Goal: Information Seeking & Learning: Learn about a topic

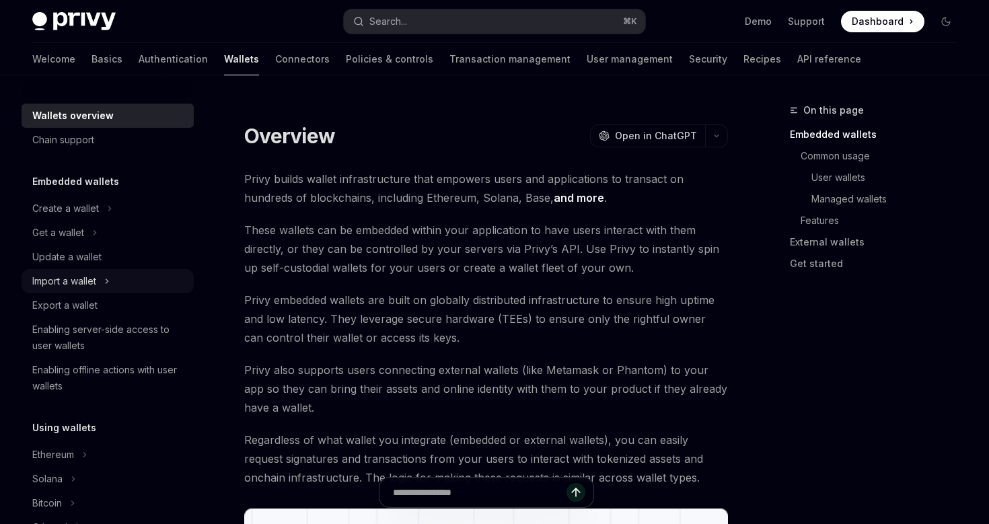
click at [73, 285] on div "Import a wallet" at bounding box center [64, 281] width 64 height 16
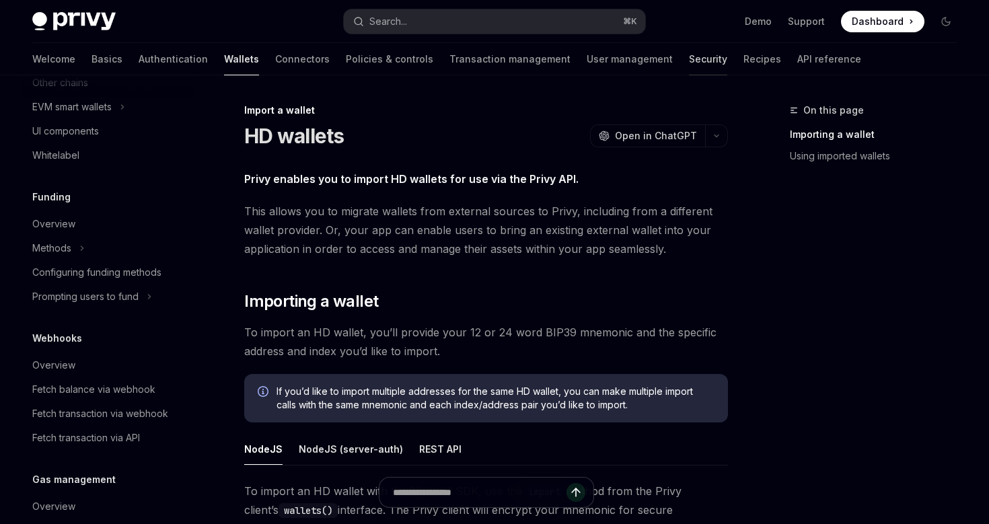
click at [689, 57] on link "Security" at bounding box center [708, 59] width 38 height 32
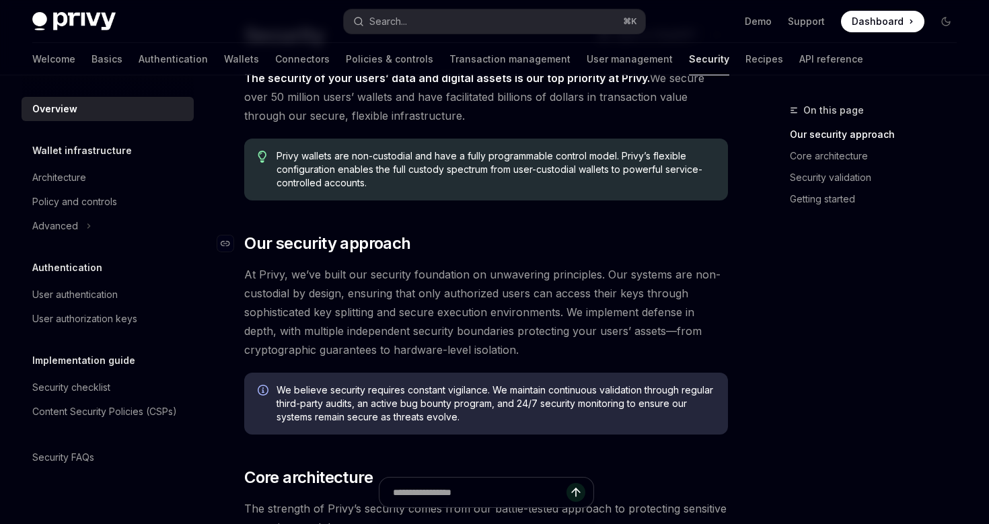
scroll to position [111, 0]
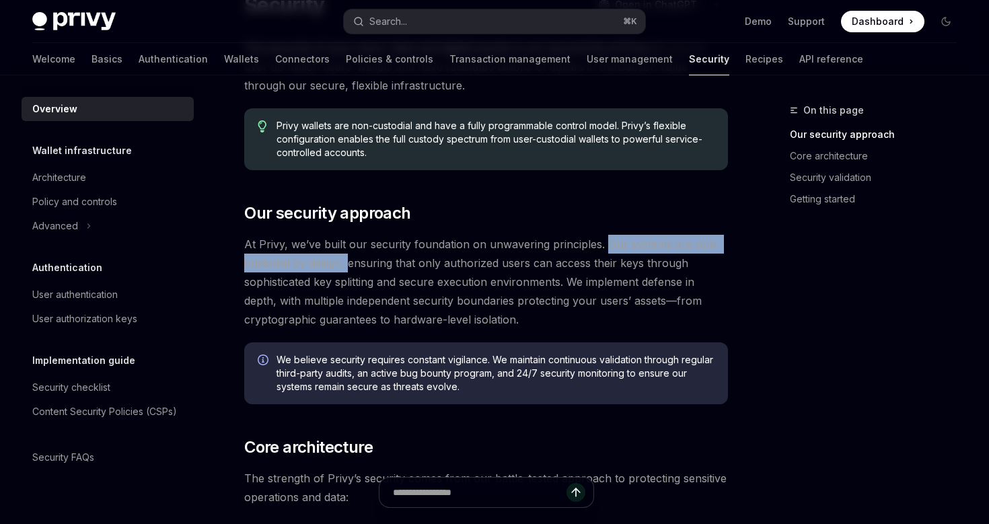
drag, startPoint x: 604, startPoint y: 246, endPoint x: 351, endPoint y: 262, distance: 254.3
click at [351, 262] on span "At Privy, we’ve built our security foundation on unwavering principles. Our sys…" at bounding box center [486, 282] width 484 height 94
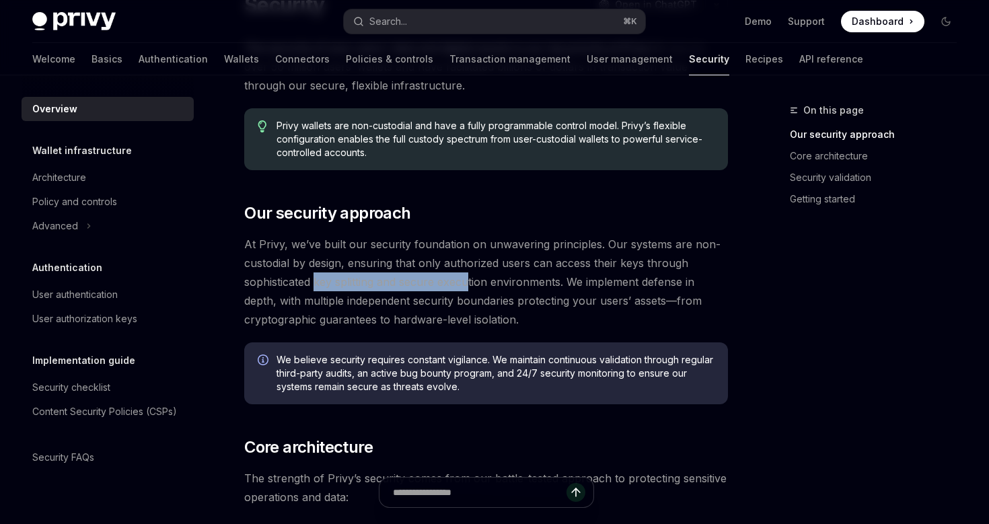
drag, startPoint x: 318, startPoint y: 285, endPoint x: 469, endPoint y: 288, distance: 151.5
click at [469, 288] on span "At Privy, we’ve built our security foundation on unwavering principles. Our sys…" at bounding box center [486, 282] width 484 height 94
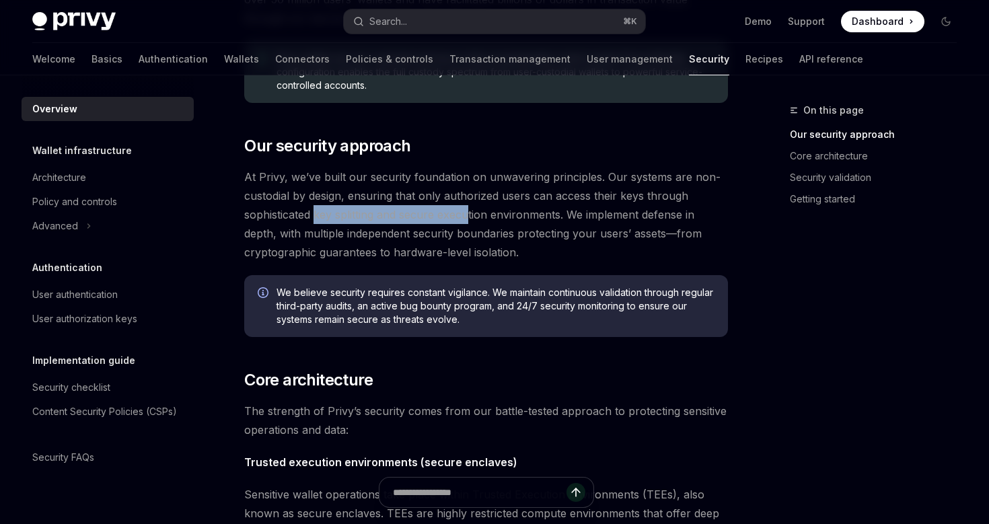
scroll to position [204, 0]
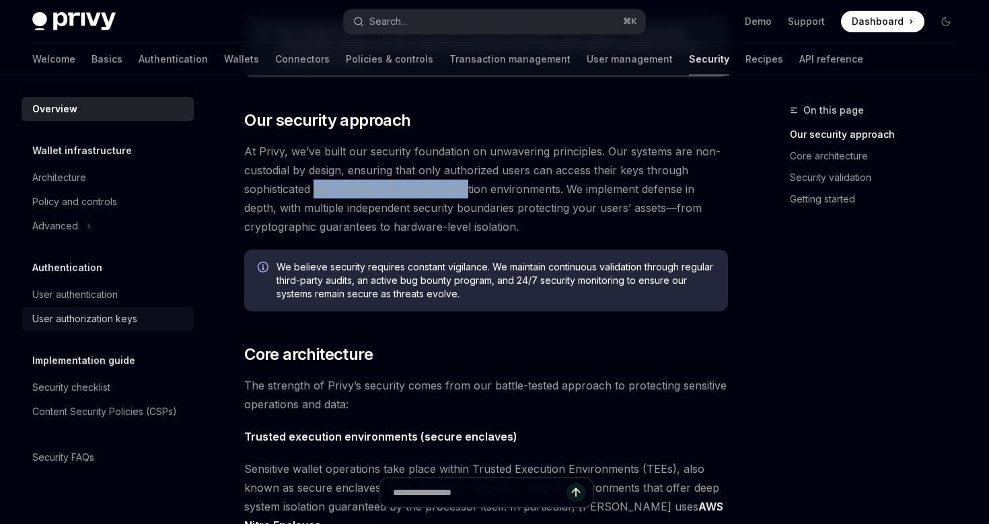
click at [98, 322] on div "User authorization keys" at bounding box center [84, 319] width 105 height 16
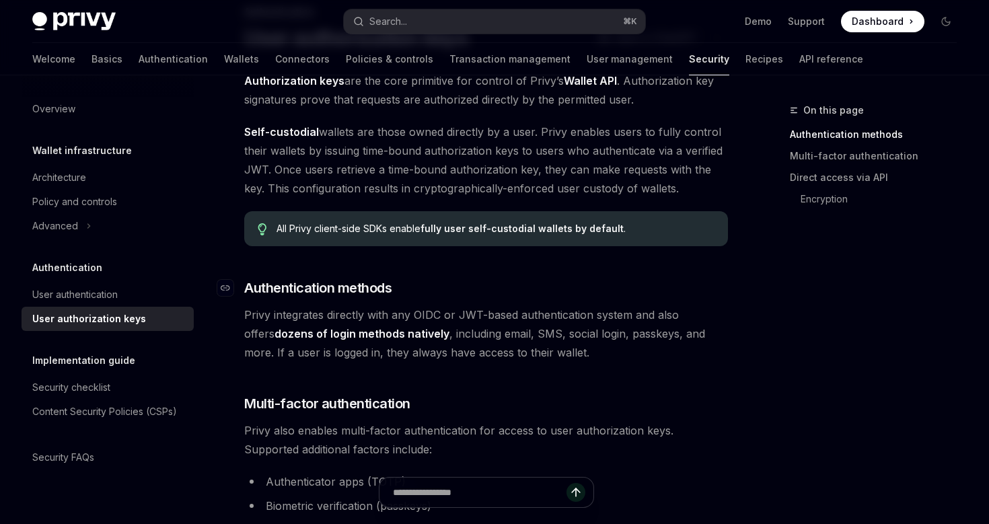
scroll to position [85, 0]
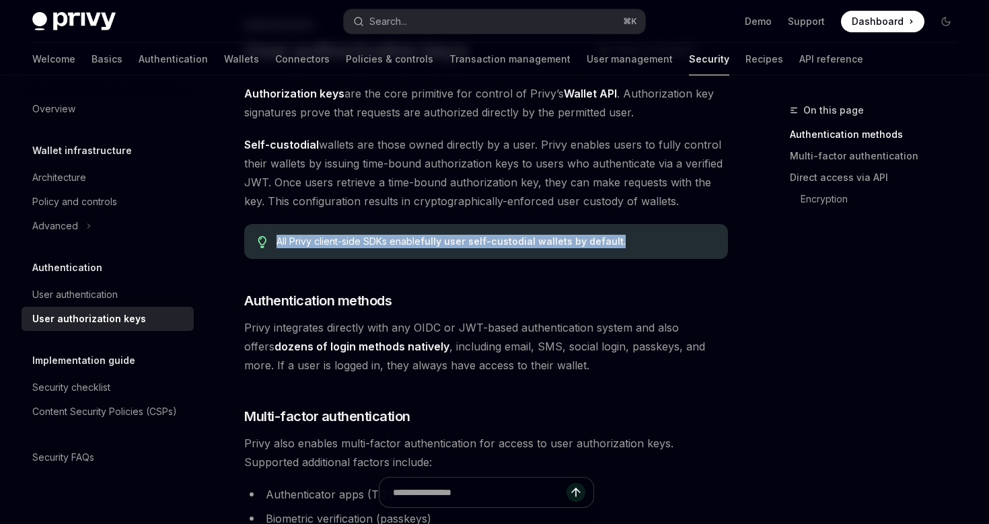
drag, startPoint x: 277, startPoint y: 242, endPoint x: 669, endPoint y: 244, distance: 391.7
click at [669, 244] on div "All Privy client-side SDKs enable fully user self-custodial wallets by default ." at bounding box center [496, 241] width 438 height 13
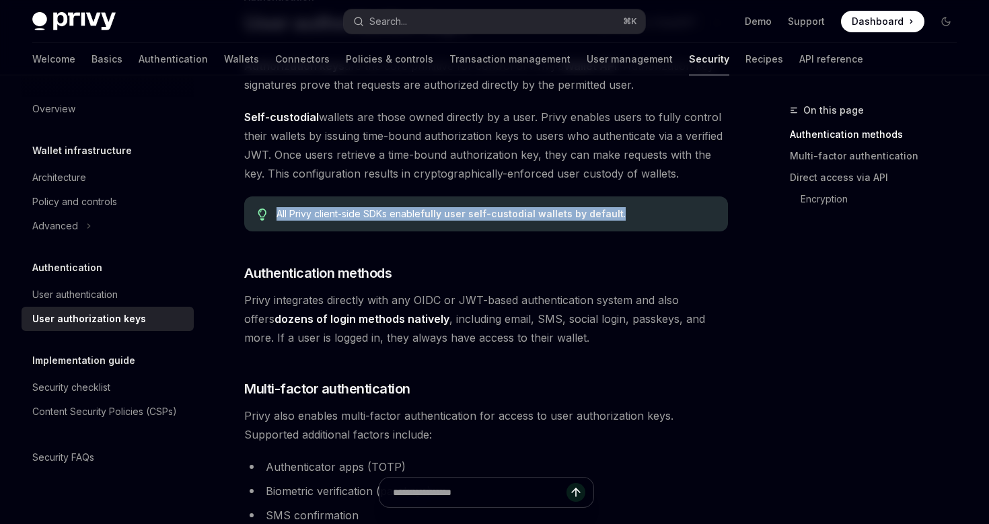
scroll to position [0, 0]
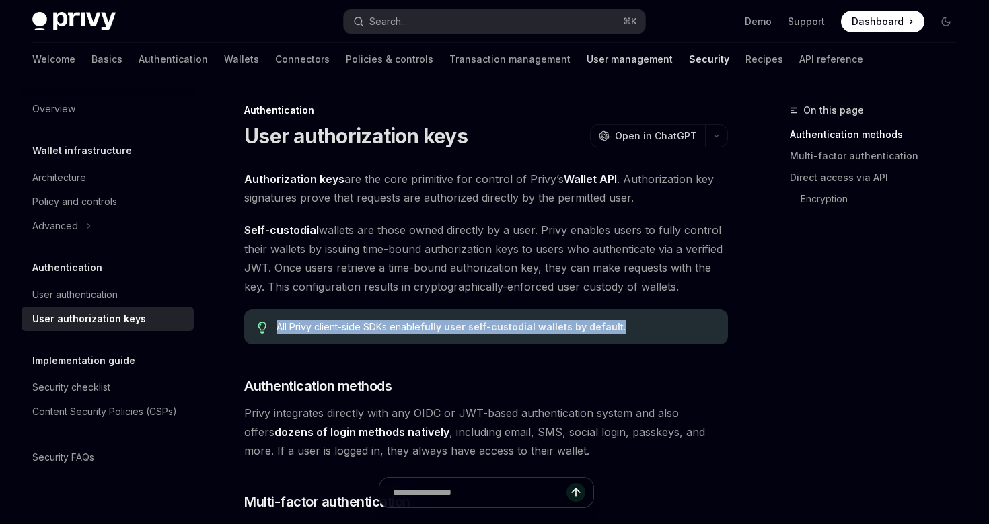
click at [587, 61] on link "User management" at bounding box center [630, 59] width 86 height 32
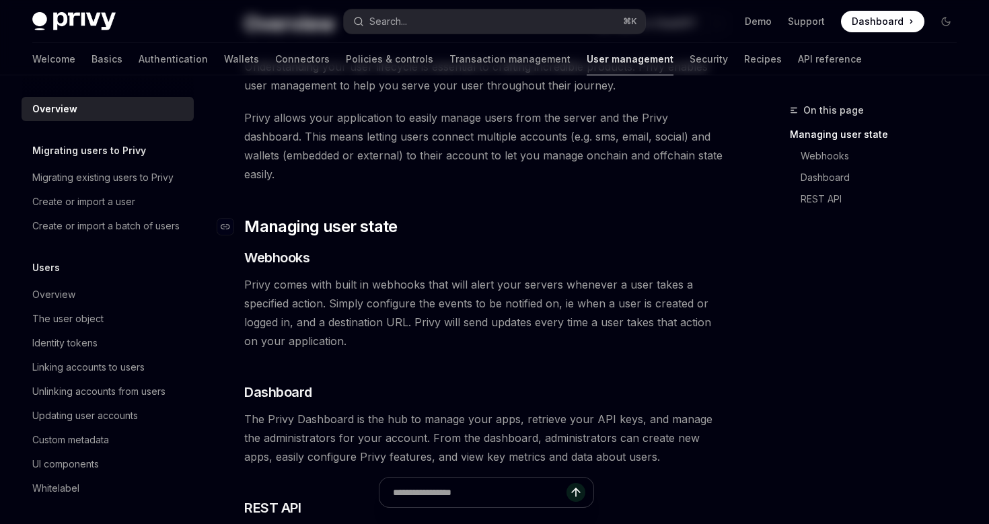
scroll to position [105, 0]
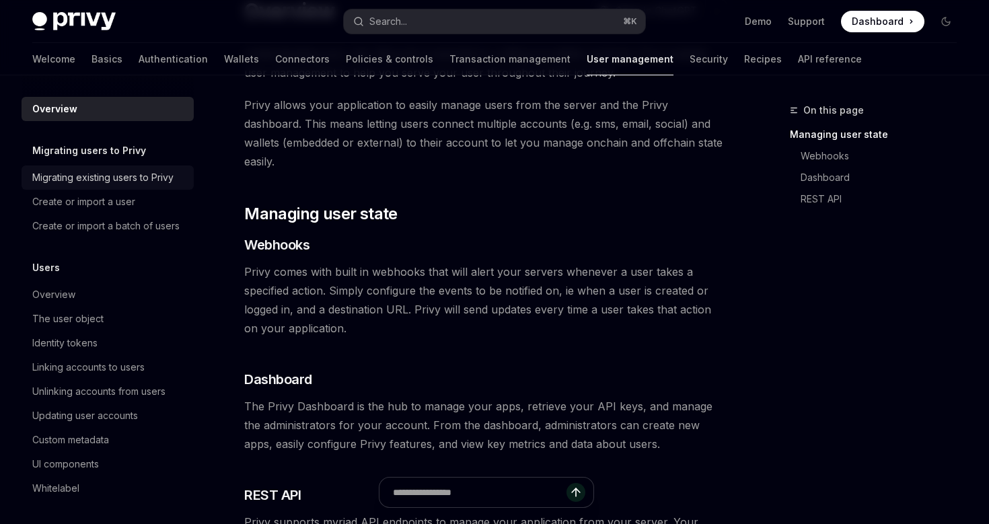
click at [98, 182] on div "Migrating existing users to Privy" at bounding box center [102, 178] width 141 height 16
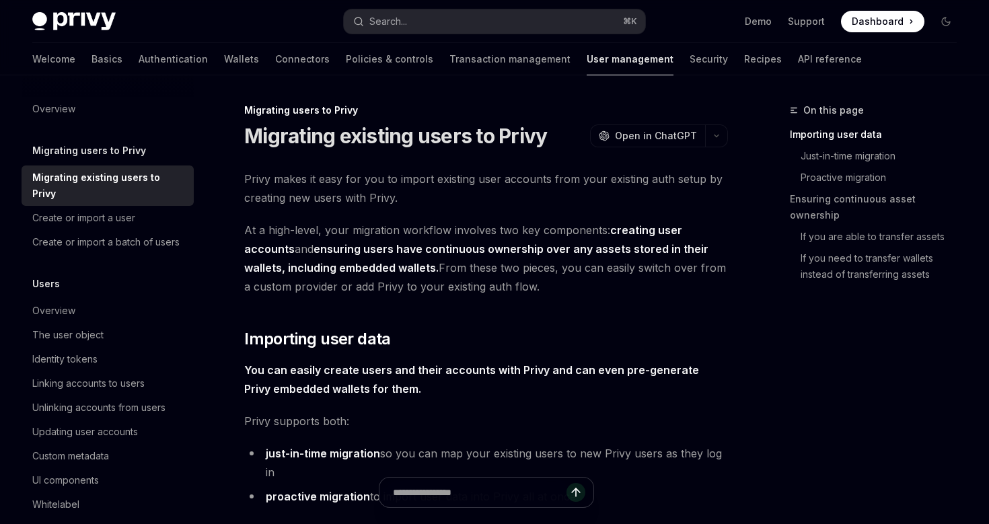
click at [842, 16] on ul "Demo Support Dashboard Dashboard" at bounding box center [835, 22] width 180 height 22
click at [92, 64] on link "Basics" at bounding box center [107, 59] width 31 height 32
type textarea "*"
